Goal: Information Seeking & Learning: Learn about a topic

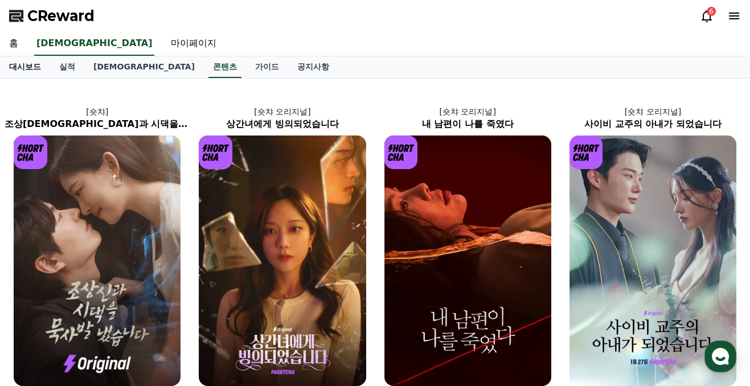
click at [20, 65] on link "대시보드" at bounding box center [25, 67] width 50 height 22
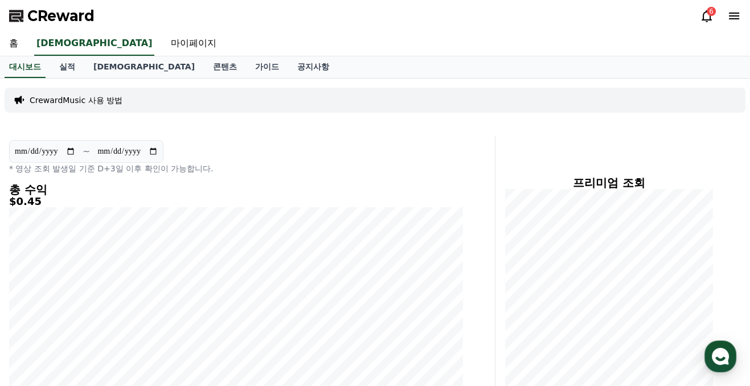
click at [708, 12] on div "6" at bounding box center [711, 11] width 9 height 9
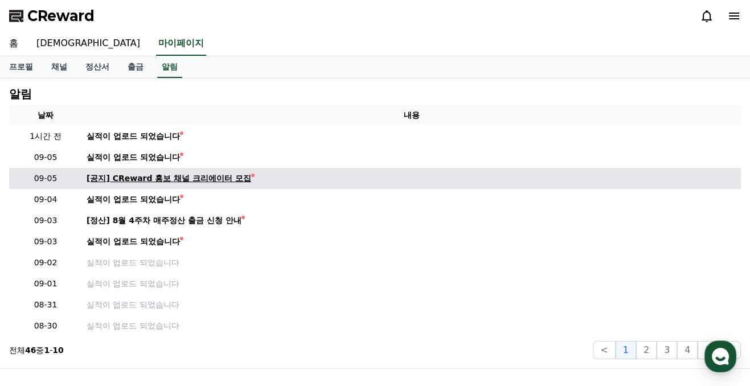
click at [222, 176] on div "[공지] CReward 홍보 채널 크리에이터 모집" at bounding box center [169, 179] width 165 height 12
